Goal: Find specific page/section: Find specific page/section

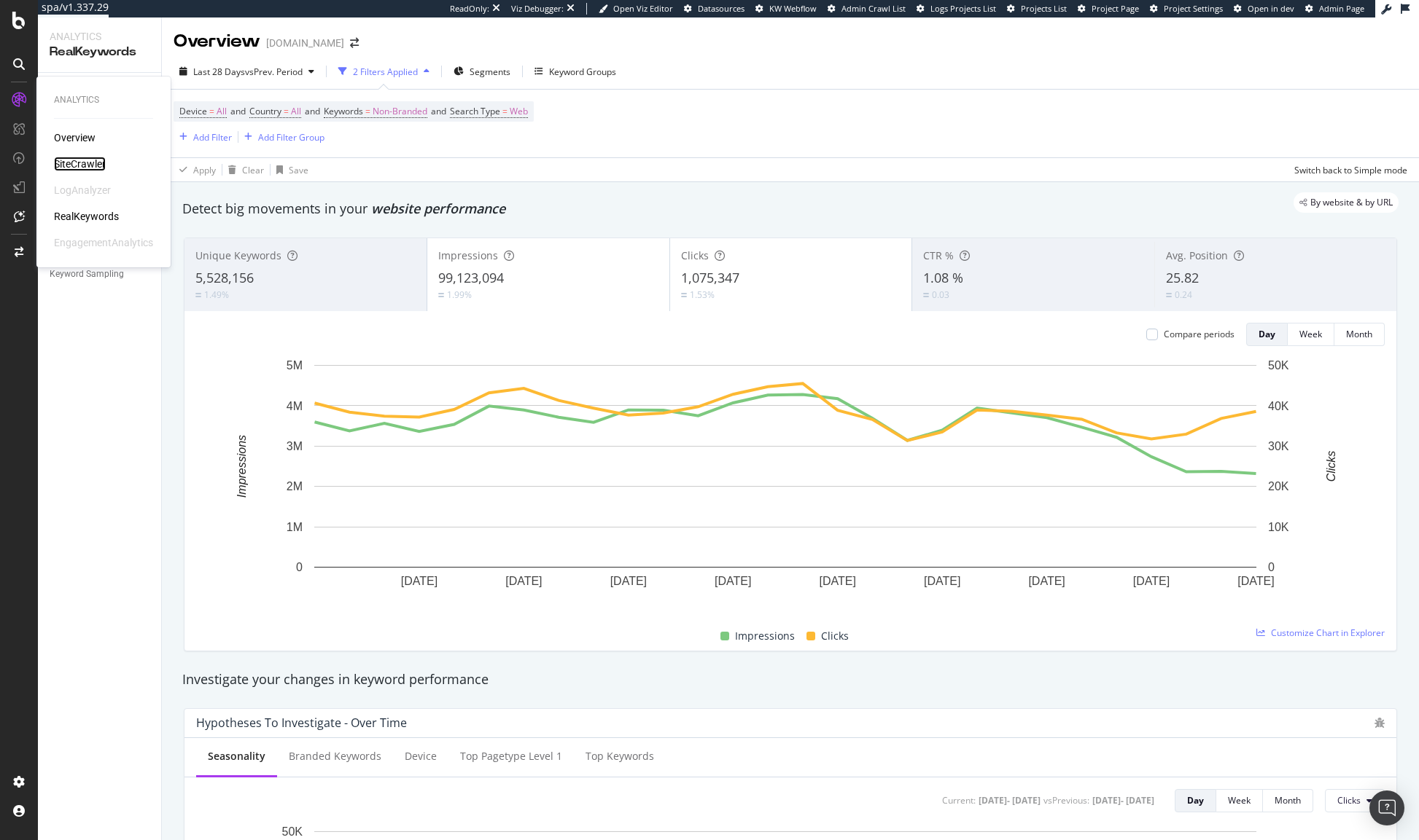
click at [81, 161] on div "SiteCrawler" at bounding box center [79, 164] width 52 height 15
